Goal: Task Accomplishment & Management: Manage account settings

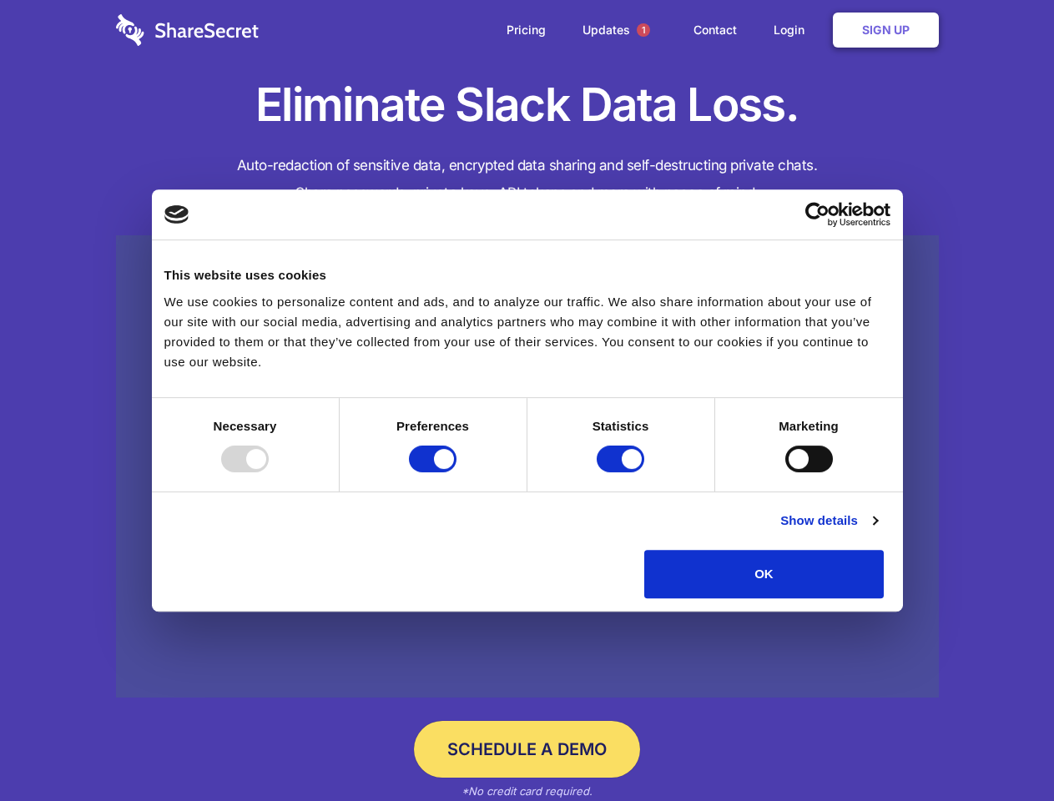
click at [269, 472] on div at bounding box center [245, 458] width 48 height 27
click at [456, 472] on input "Preferences" at bounding box center [433, 458] width 48 height 27
checkbox input "false"
click at [622, 472] on input "Statistics" at bounding box center [620, 458] width 48 height 27
checkbox input "false"
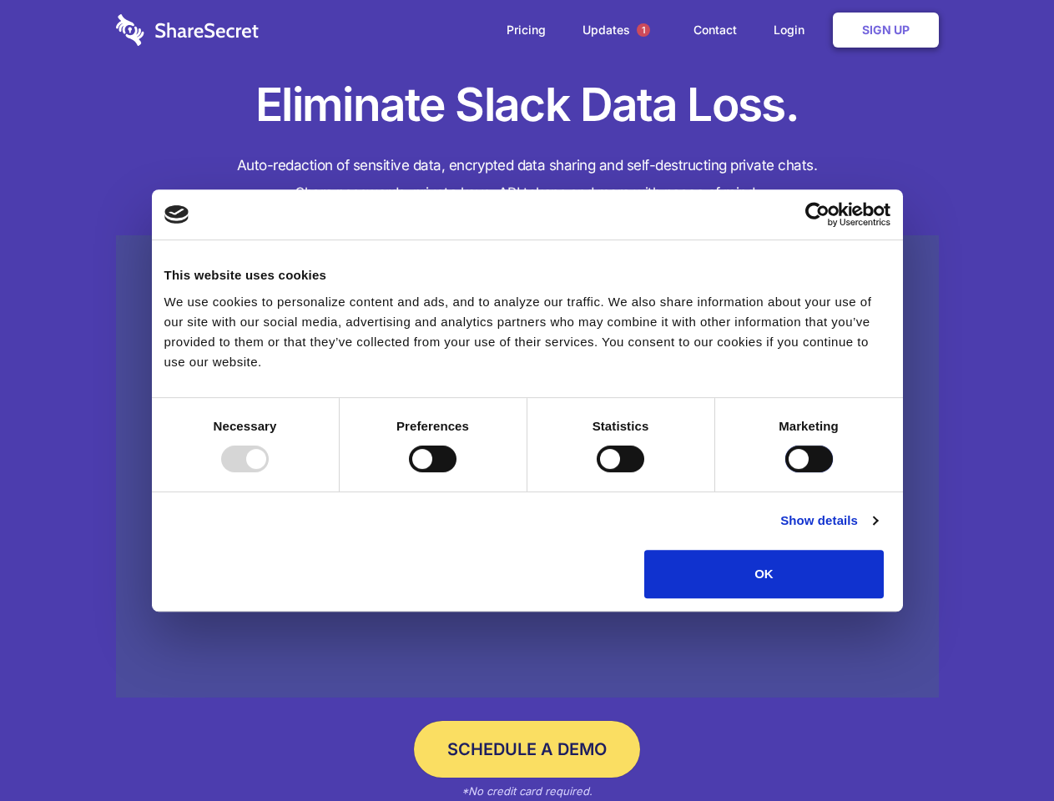
click at [785, 472] on input "Marketing" at bounding box center [809, 458] width 48 height 27
checkbox input "true"
